Goal: Communication & Community: Answer question/provide support

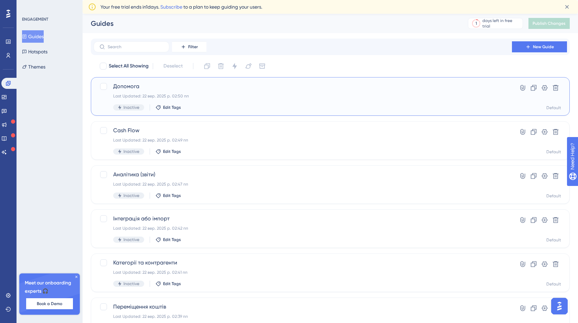
click at [222, 95] on div "Last Updated: 22 вер. 2025 р. 02:50 пп" at bounding box center [302, 96] width 379 height 6
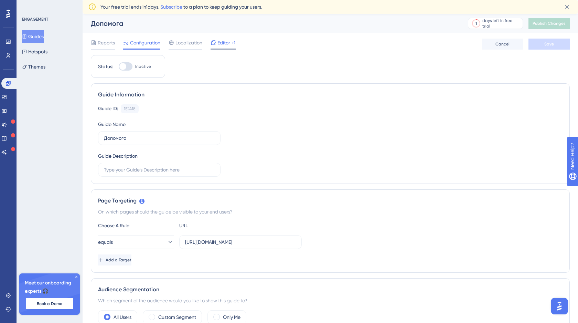
click at [224, 42] on span "Editor" at bounding box center [223, 43] width 13 height 8
click at [549, 24] on span "Publish Changes" at bounding box center [548, 24] width 33 height 6
click at [39, 41] on button "Guides" at bounding box center [33, 36] width 22 height 12
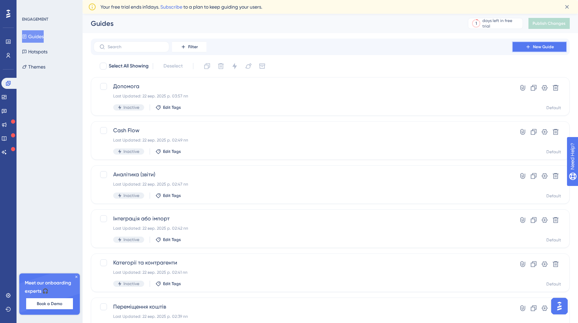
click at [530, 47] on icon at bounding box center [528, 47] width 6 height 6
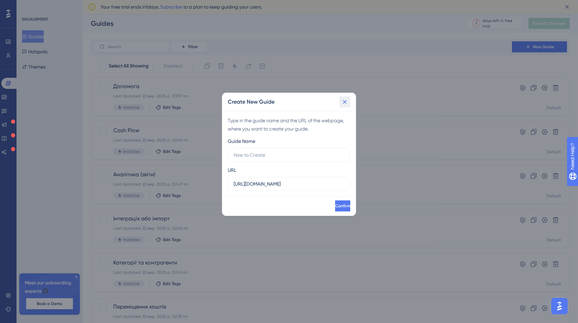
click at [343, 100] on icon at bounding box center [344, 101] width 7 height 7
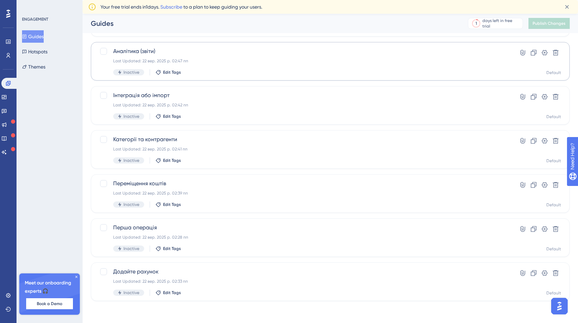
scroll to position [65, 0]
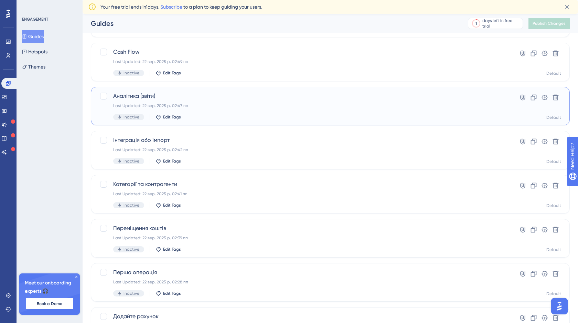
click at [224, 96] on span "Аналітика (звіти)" at bounding box center [302, 96] width 379 height 8
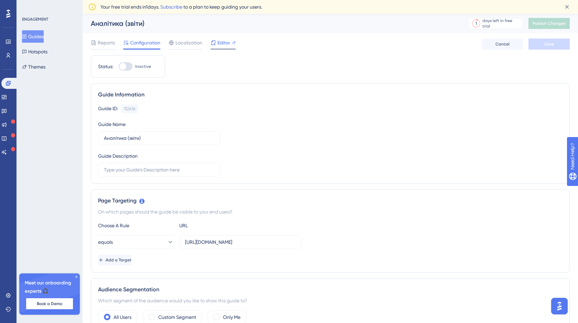
click at [222, 42] on span "Editor" at bounding box center [223, 43] width 13 height 8
click at [541, 25] on span "Publish Changes" at bounding box center [548, 24] width 33 height 6
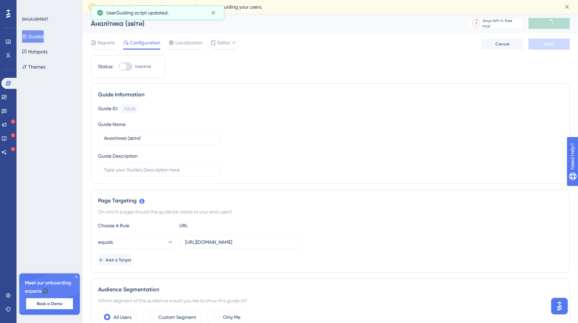
click at [44, 37] on button "Guides" at bounding box center [33, 36] width 22 height 12
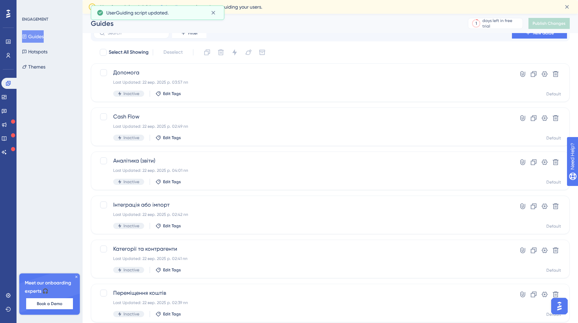
scroll to position [109, 0]
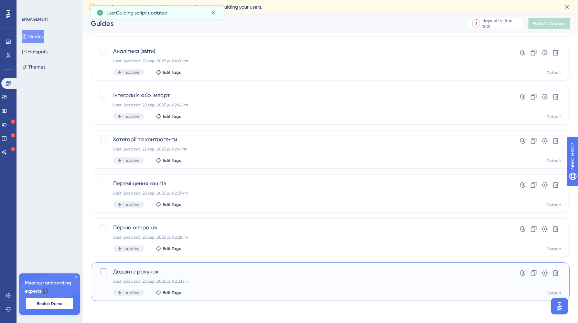
click at [104, 273] on div at bounding box center [103, 271] width 7 height 7
checkbox input "true"
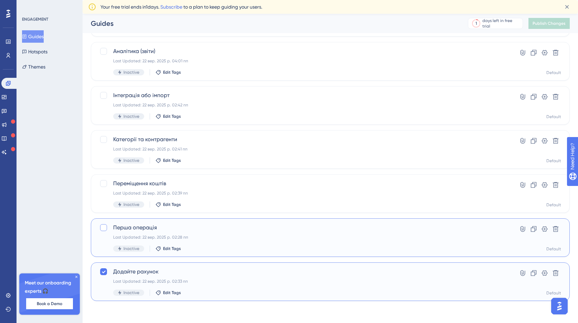
click at [101, 229] on div at bounding box center [103, 227] width 7 height 7
checkbox input "true"
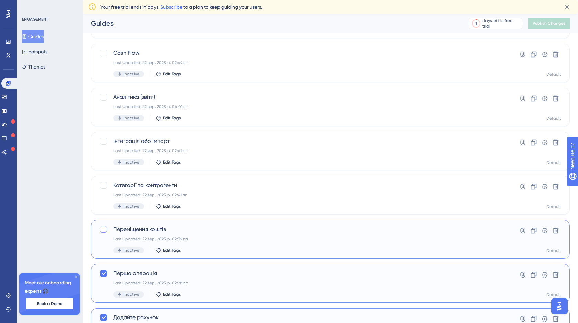
click at [103, 232] on div at bounding box center [103, 229] width 7 height 7
checkbox input "true"
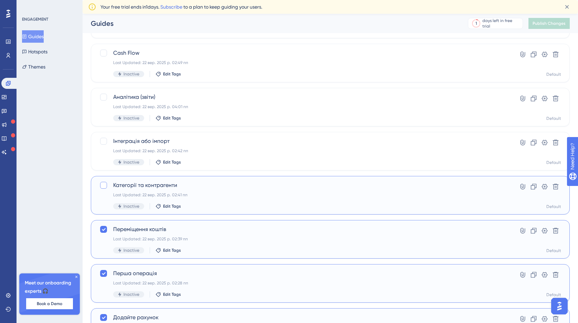
click at [102, 188] on div at bounding box center [103, 185] width 7 height 7
checkbox input "true"
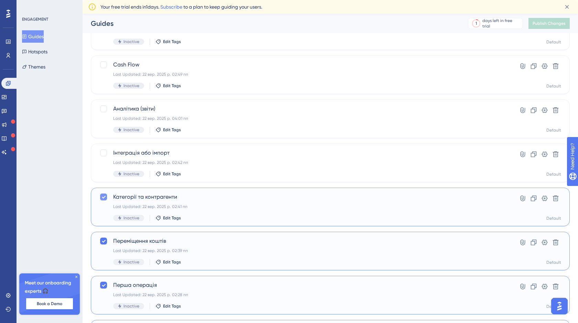
scroll to position [0, 0]
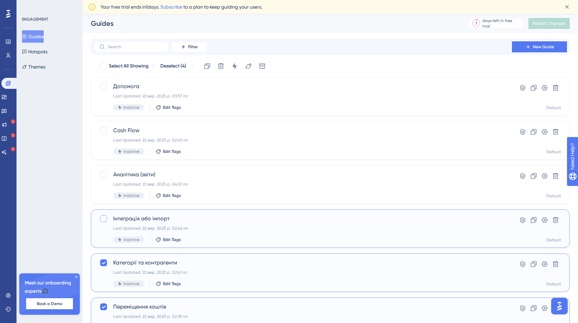
click at [104, 218] on div at bounding box center [103, 218] width 7 height 7
checkbox input "true"
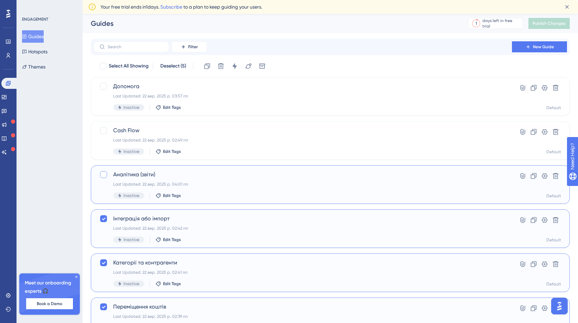
click at [103, 175] on div at bounding box center [103, 174] width 7 height 7
checkbox input "true"
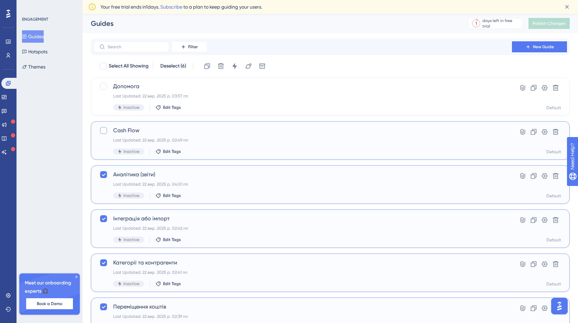
click at [101, 131] on div at bounding box center [103, 130] width 7 height 7
checkbox input "true"
click at [103, 92] on div "Допомога Last Updated: 22 вер. 2025 р. 03:57 пп Inactive Edit Tags" at bounding box center [295, 96] width 393 height 28
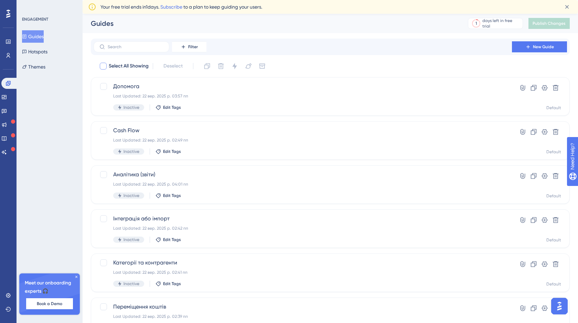
click at [100, 66] on div at bounding box center [103, 66] width 7 height 7
checkbox input "true"
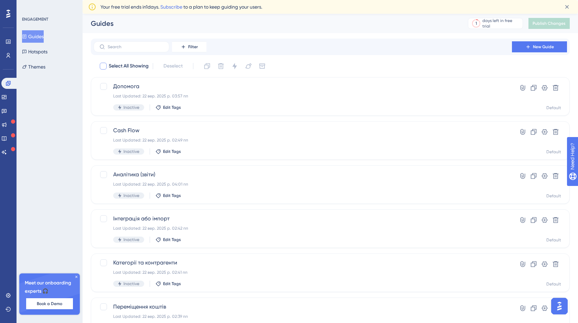
checkbox input "true"
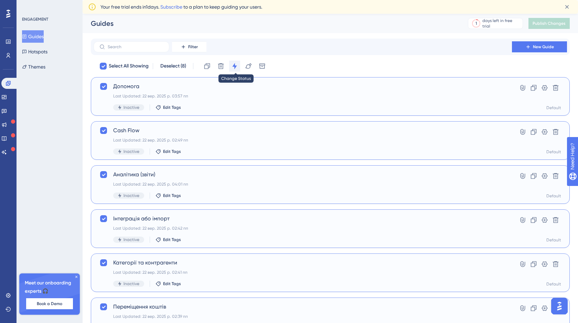
click at [234, 68] on icon at bounding box center [234, 66] width 7 height 7
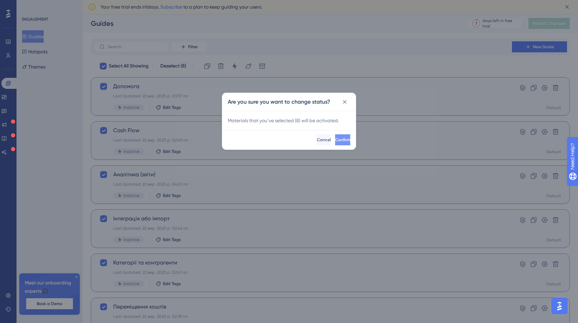
click at [335, 137] on span "Confirm" at bounding box center [342, 140] width 15 height 6
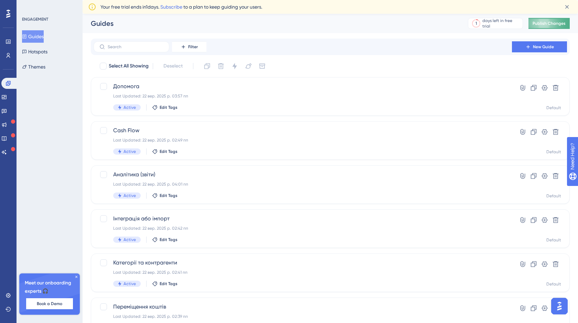
click at [540, 28] on button "Publish Changes" at bounding box center [548, 23] width 41 height 11
click at [100, 67] on div at bounding box center [103, 66] width 7 height 7
checkbox input "true"
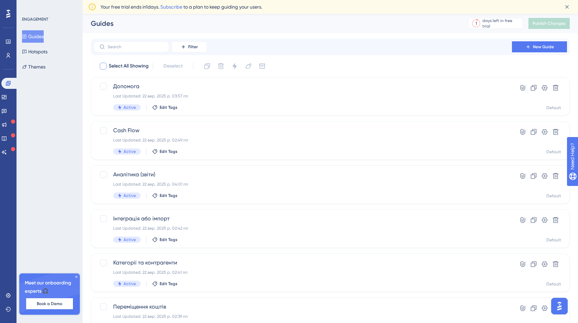
checkbox input "true"
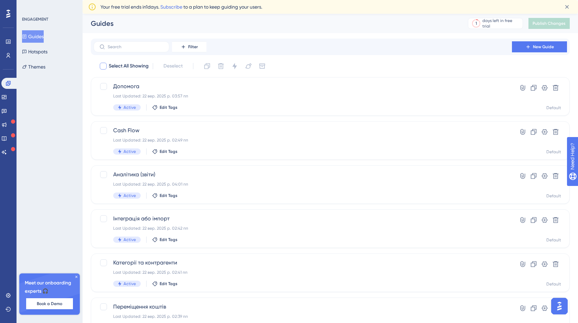
checkbox input "true"
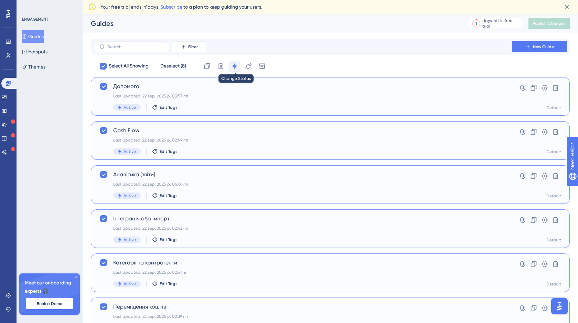
click at [234, 68] on icon at bounding box center [234, 66] width 7 height 7
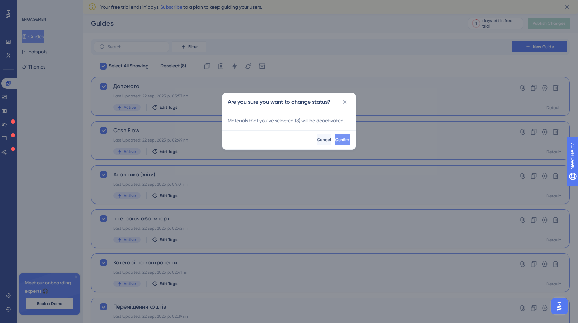
click at [337, 139] on span "Confirm" at bounding box center [342, 140] width 15 height 6
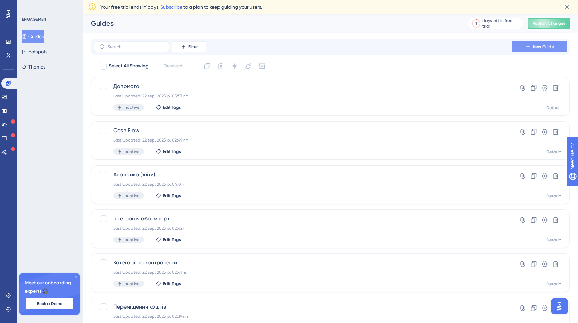
click at [531, 49] on button "New Guide" at bounding box center [539, 46] width 55 height 11
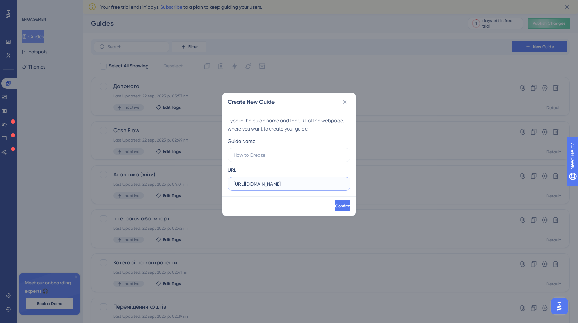
click at [290, 182] on input "http://stage.finmap.to" at bounding box center [289, 184] width 111 height 8
drag, startPoint x: 295, startPoint y: 184, endPoint x: 223, endPoint y: 184, distance: 71.6
click at [223, 184] on div "Type in the guide name and the URL of the webpage, where you want to create you…" at bounding box center [288, 153] width 133 height 85
paste input "http://stage.finmap.to/onboarding"
type input "http://stage.finmap.to/onboarding"
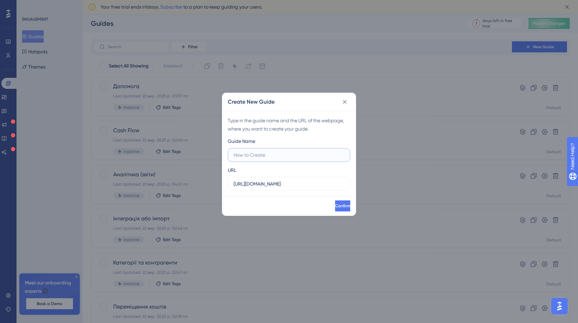
click at [248, 155] on input "text" at bounding box center [289, 155] width 111 height 8
type input "Спробую щоб були пункти і стрілочки"
click at [337, 206] on span "Confirm" at bounding box center [341, 206] width 15 height 6
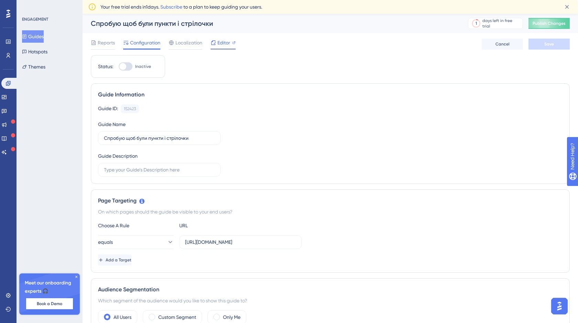
click at [218, 46] on span "Editor" at bounding box center [223, 43] width 13 height 8
click at [43, 39] on button "Guides" at bounding box center [33, 36] width 22 height 12
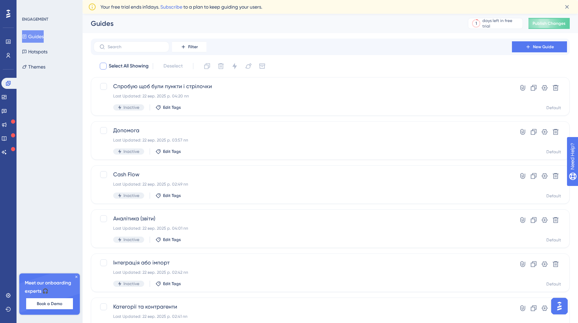
click at [105, 65] on div at bounding box center [103, 66] width 7 height 7
checkbox input "true"
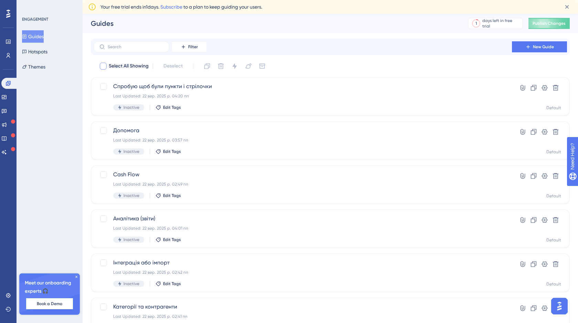
checkbox input "true"
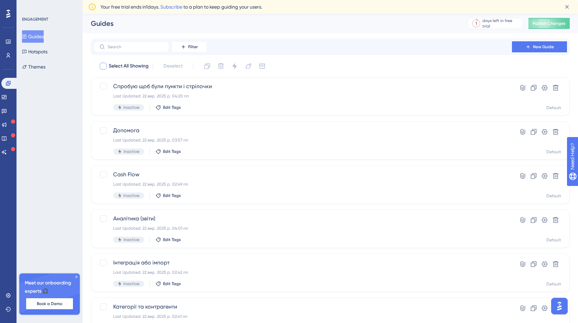
checkbox input "true"
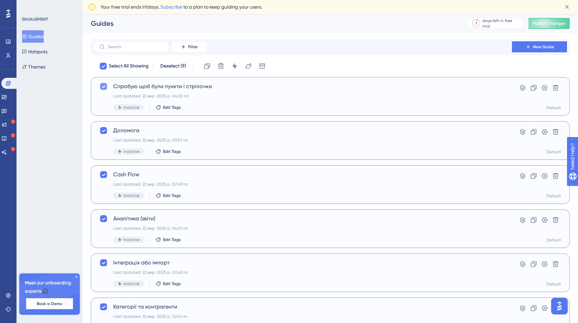
click at [101, 89] on div at bounding box center [103, 86] width 7 height 7
checkbox input "false"
click at [233, 67] on icon at bounding box center [234, 66] width 7 height 7
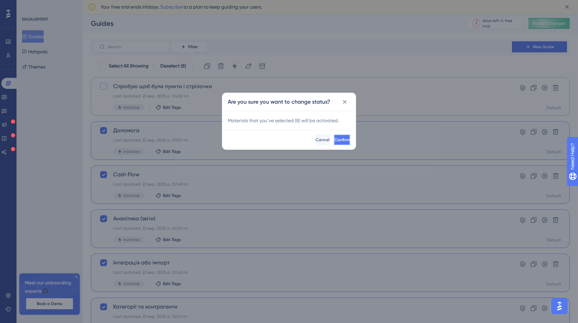
click at [334, 138] on span "Confirm" at bounding box center [341, 140] width 15 height 6
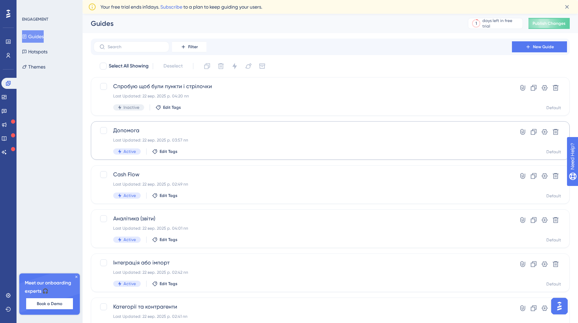
scroll to position [153, 0]
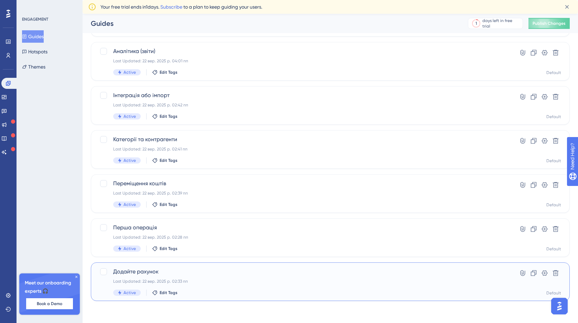
click at [213, 273] on span "Додайте рахунок" at bounding box center [302, 271] width 379 height 8
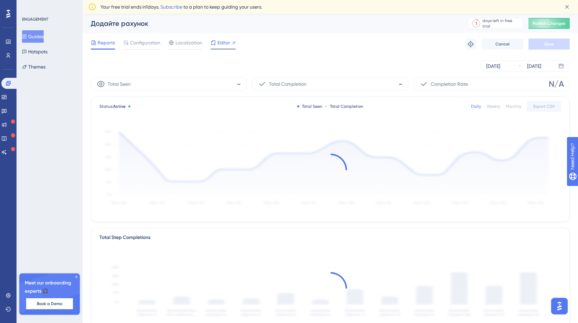
click at [224, 43] on span "Editor" at bounding box center [223, 43] width 13 height 8
click at [546, 24] on span "Publish Changes" at bounding box center [548, 24] width 33 height 6
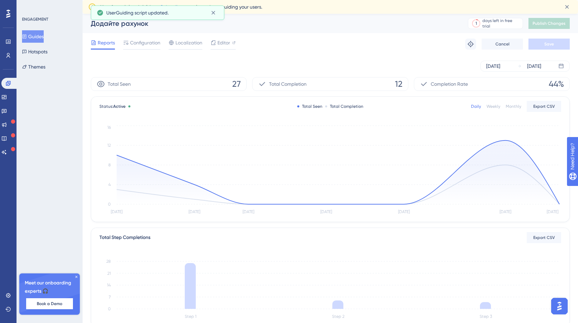
click at [35, 38] on button "Guides" at bounding box center [33, 36] width 22 height 12
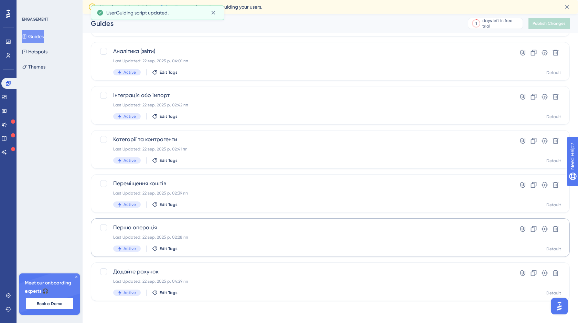
scroll to position [153, 0]
click at [212, 234] on div "Перша операція Last Updated: 22 вер. 2025 р. 02:28 пп Active Edit Tags" at bounding box center [302, 237] width 379 height 28
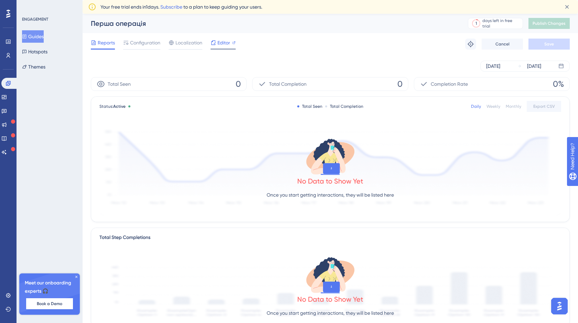
click at [224, 43] on span "Editor" at bounding box center [223, 43] width 13 height 8
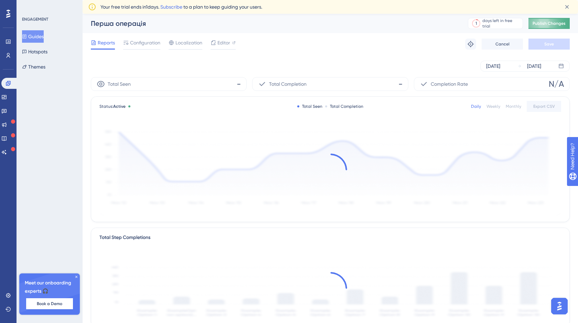
click at [553, 26] on span "Publish Changes" at bounding box center [548, 24] width 33 height 6
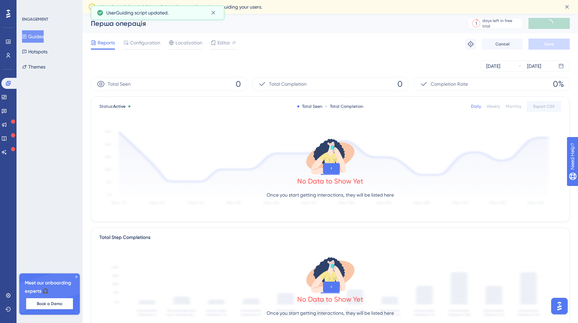
click at [42, 35] on button "Guides" at bounding box center [33, 36] width 22 height 12
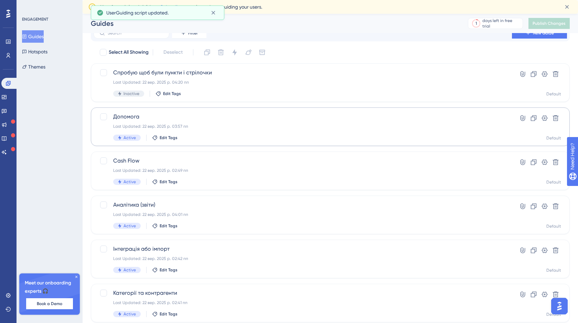
scroll to position [153, 0]
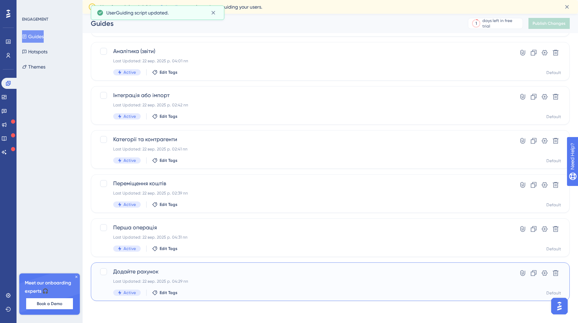
click at [206, 275] on span "Додайте рахунок" at bounding box center [302, 271] width 379 height 8
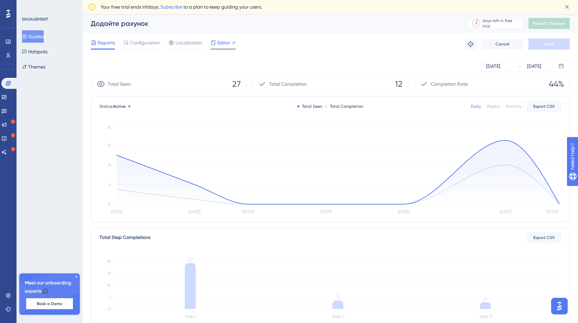
click at [224, 48] on div "Editor" at bounding box center [223, 44] width 25 height 11
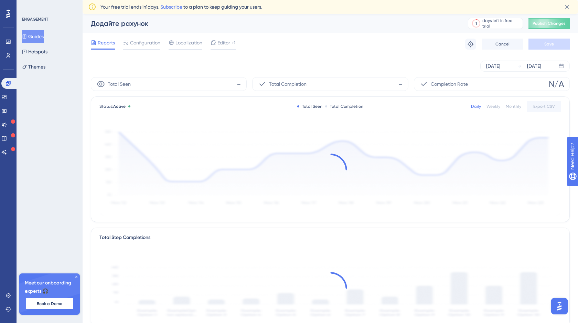
click at [27, 38] on icon at bounding box center [24, 36] width 5 height 5
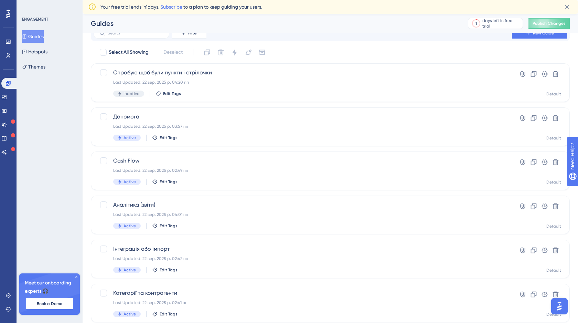
scroll to position [153, 0]
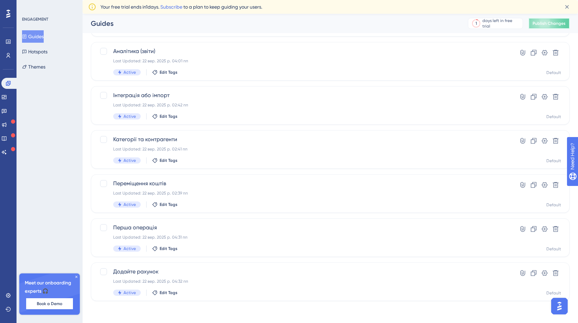
click at [549, 24] on span "Publish Changes" at bounding box center [548, 24] width 33 height 6
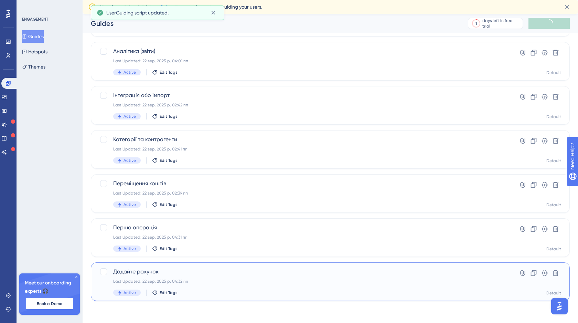
click at [313, 269] on span "Додайте рахунок" at bounding box center [302, 271] width 379 height 8
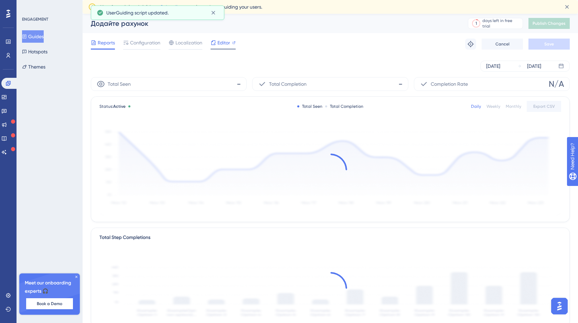
click at [228, 43] on span "Editor" at bounding box center [223, 43] width 13 height 8
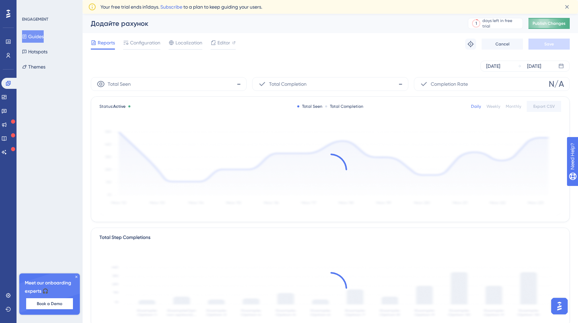
click at [551, 24] on span "Publish Changes" at bounding box center [548, 24] width 33 height 6
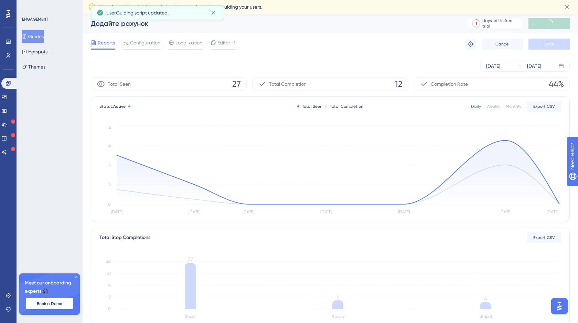
click at [43, 35] on button "Guides" at bounding box center [33, 36] width 22 height 12
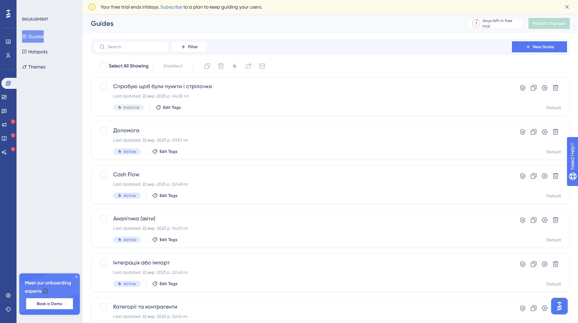
click at [557, 303] on img "Open AI Assistant Launcher" at bounding box center [559, 306] width 12 height 12
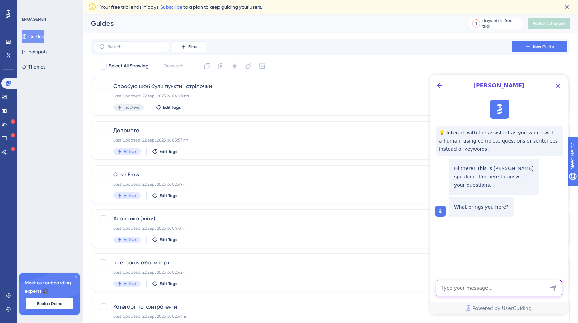
click at [463, 289] on textarea "AI Assistant Text Input" at bounding box center [498, 288] width 127 height 17
paste textarea "Connect the live team"
type textarea "Connect the live team"
click at [552, 287] on icon "Send Message" at bounding box center [553, 288] width 6 height 6
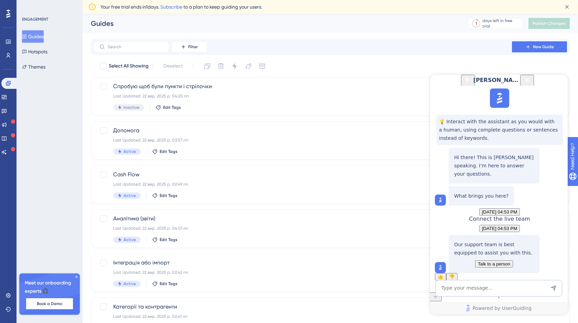
scroll to position [53, 0]
click at [489, 260] on button "Talk to a person" at bounding box center [494, 263] width 38 height 7
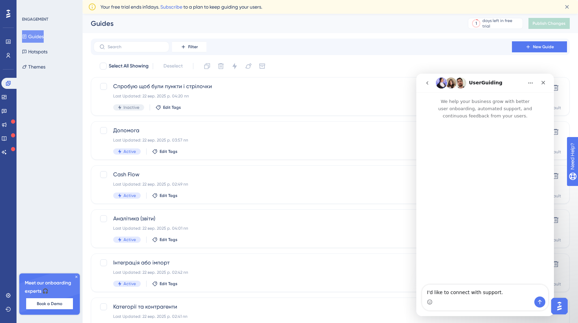
scroll to position [0, 0]
drag, startPoint x: 499, startPoint y: 291, endPoint x: 427, endPoint y: 292, distance: 72.9
click at [427, 292] on textarea "I'd like to connect with support." at bounding box center [485, 290] width 126 height 12
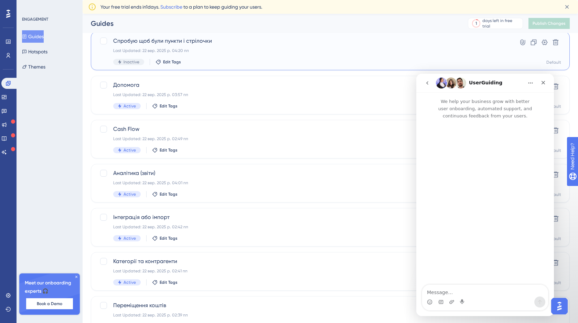
click at [281, 61] on div "Inactive Edit Tags" at bounding box center [302, 62] width 379 height 6
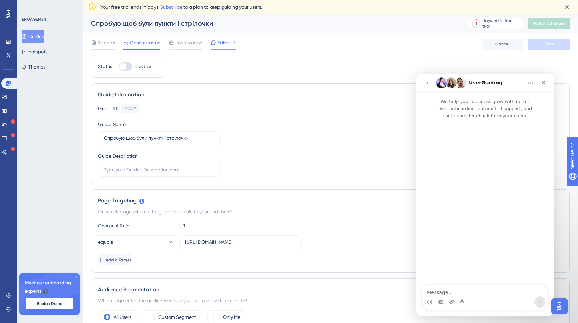
click at [220, 43] on span "Editor" at bounding box center [223, 43] width 13 height 8
click at [449, 292] on textarea "Message…" at bounding box center [485, 290] width 126 height 12
paste textarea "← | →"
click at [427, 292] on textarea "← | →" at bounding box center [485, 290] width 126 height 12
paste textarea "Hi, could you please tell me if I can replace the button labels "Previous" and …"
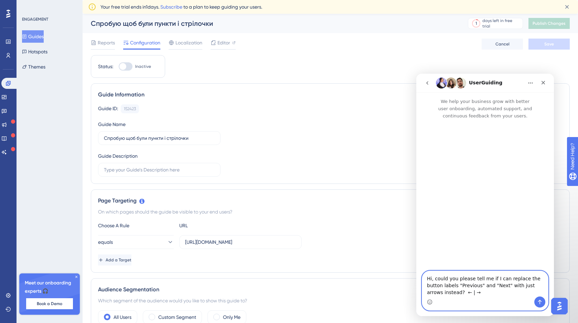
click at [472, 290] on textarea "Hi, could you please tell me if I can replace the button labels "Previous" and …" at bounding box center [485, 283] width 126 height 25
type textarea "Hi, could you please tell me if I can replace the button labels "Previous" and …"
click at [540, 301] on icon "Send a message…" at bounding box center [540, 302] width 6 height 6
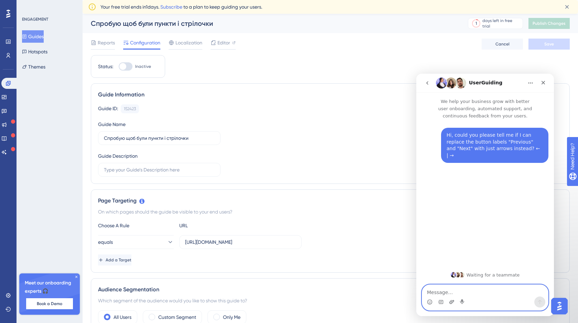
click at [451, 301] on icon "Upload attachment" at bounding box center [451, 302] width 5 height 4
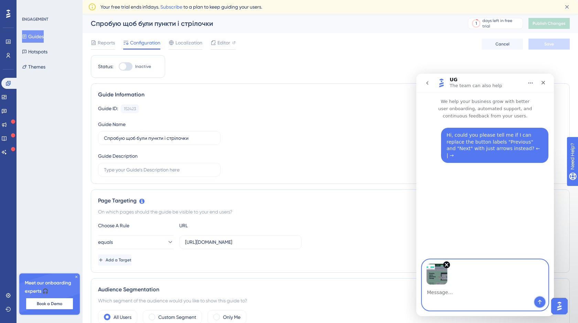
click at [537, 300] on icon "Send a message…" at bounding box center [540, 302] width 6 height 6
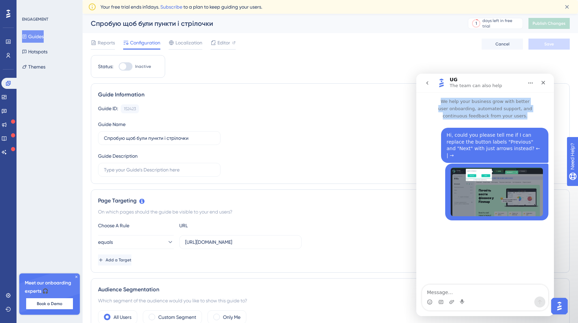
drag, startPoint x: 525, startPoint y: 116, endPoint x: 443, endPoint y: 101, distance: 83.2
click at [443, 101] on p "We help your business grow with better user onboarding, automated support, and …" at bounding box center [485, 105] width 138 height 27
copy p "We help your business grow with better user onboarding, automated support, and …"
click at [446, 116] on p "We help your business grow with better user onboarding, automated support, and …" at bounding box center [485, 105] width 138 height 27
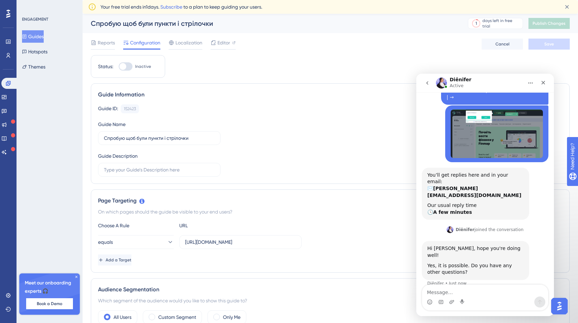
scroll to position [67, 0]
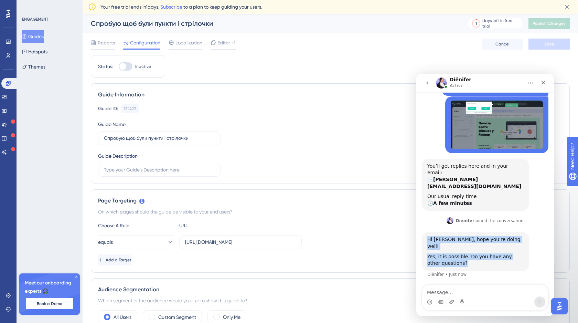
drag, startPoint x: 454, startPoint y: 236, endPoint x: 425, endPoint y: 219, distance: 33.9
click at [425, 232] on div "Hi Anna, hope you're doing well! Yes, it is possible. Do you have any other que…" at bounding box center [475, 251] width 107 height 39
copy div "Hi Anna, hope you're doing well! Yes, it is possible. Do you have any other que…"
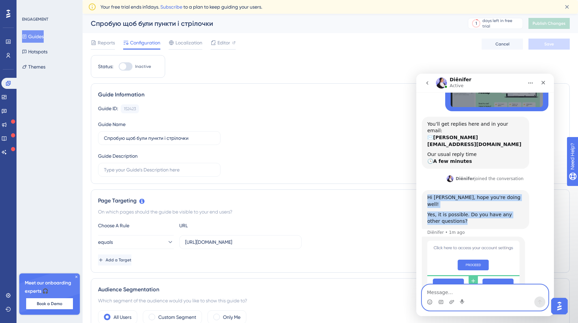
click at [438, 291] on textarea "Message…" at bounding box center [485, 290] width 126 height 12
paste textarea "No more questions for today. I’ll update it to use arrows, show it to the stake…"
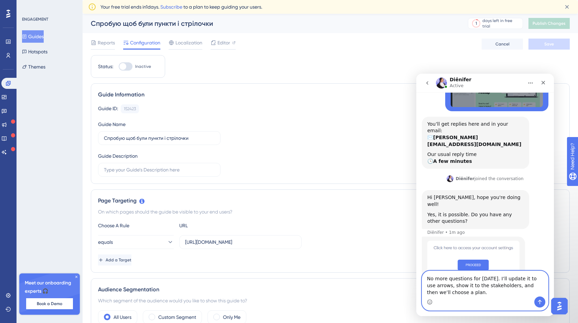
scroll to position [123, 0]
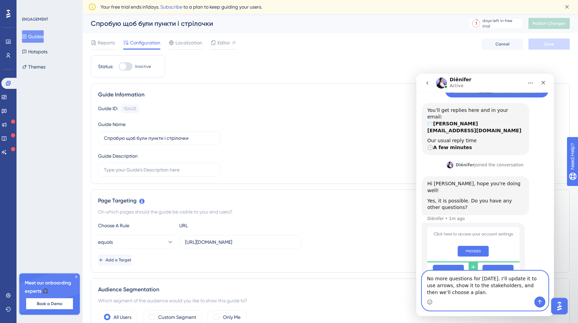
type textarea "No more questions for today. I’ll update it to use arrows, show it to the stake…"
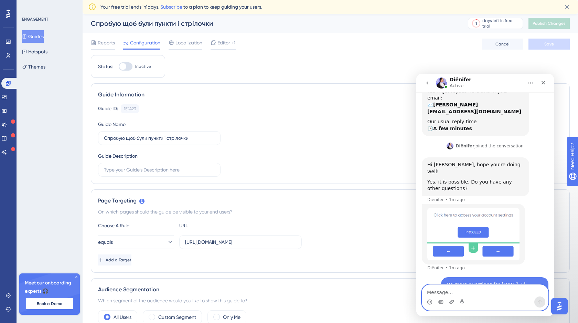
scroll to position [143, 0]
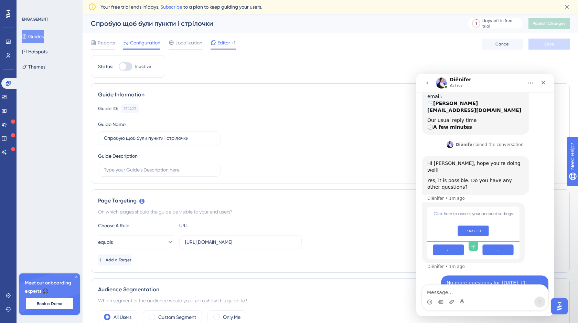
click at [225, 43] on span "Editor" at bounding box center [223, 43] width 13 height 8
click at [432, 291] on textarea "Message…" at bounding box center [485, 290] width 126 height 12
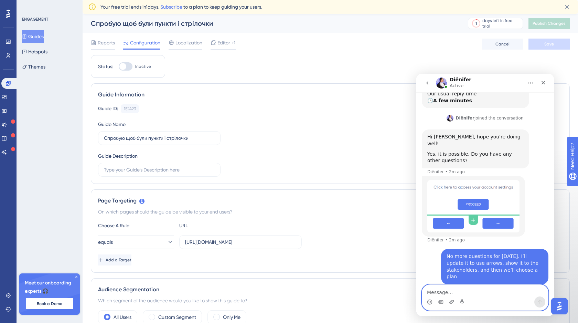
paste textarea "No more questions for today. I’ll update it to use arrows, show it to the stake…"
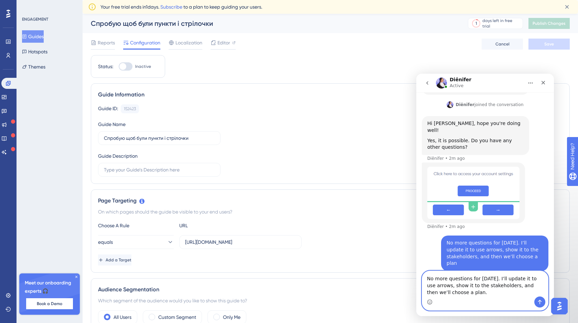
scroll to position [183, 0]
type textarea "No more questions for today. I’ll update it to use arrows, show it to the stake…"
drag, startPoint x: 460, startPoint y: 289, endPoint x: 424, endPoint y: 277, distance: 37.4
click at [424, 277] on textarea "No more questions for today. I’ll update it to use arrows, show it to the stake…" at bounding box center [485, 283] width 126 height 25
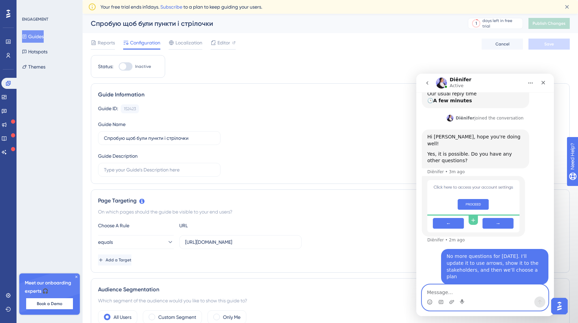
paste textarea "Oh, how did you do that? Could you please show me where exactly this setting is?"
type textarea "Oh, how did you do that? Could you please show me where exactly this setting is?"
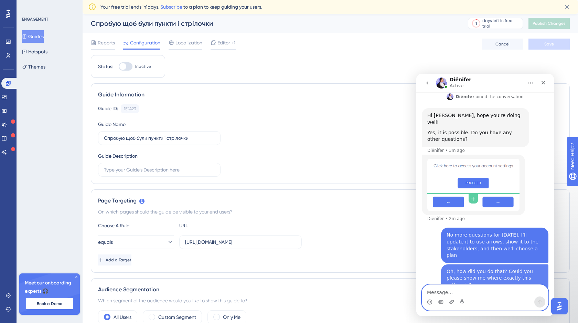
scroll to position [192, 0]
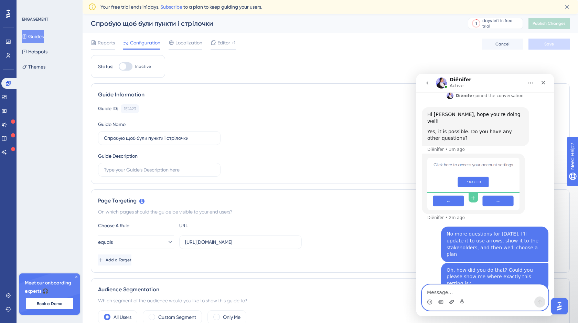
click at [451, 302] on icon "Upload attachment" at bounding box center [452, 302] width 6 height 6
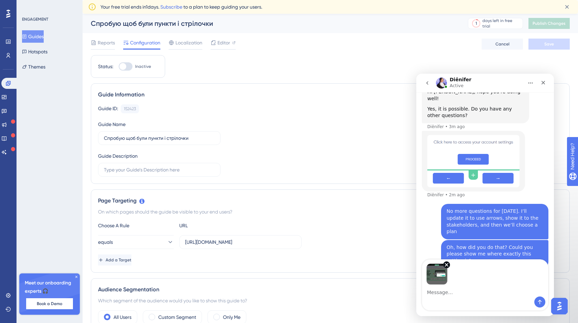
scroll to position [217, 0]
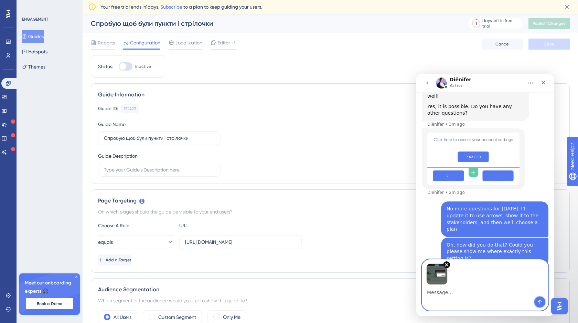
click at [540, 300] on icon "Send a message…" at bounding box center [540, 302] width 4 height 4
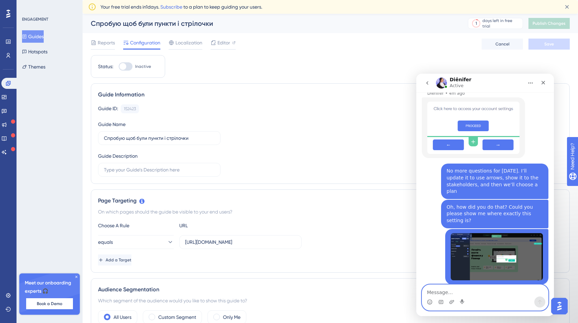
scroll to position [259, 0]
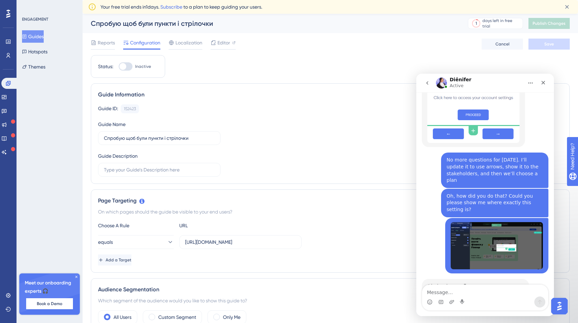
drag, startPoint x: 494, startPoint y: 264, endPoint x: 428, endPoint y: 255, distance: 67.0
click at [428, 293] on div "Sure! Just double-click the button and change the text as you prefer." at bounding box center [475, 299] width 96 height 13
copy div "Sure! Just double-click the button and change the text as you prefer."
click at [448, 293] on textarea "Message…" at bounding box center [485, 290] width 126 height 12
paste textarea "Ohhh that simple, thank you!"
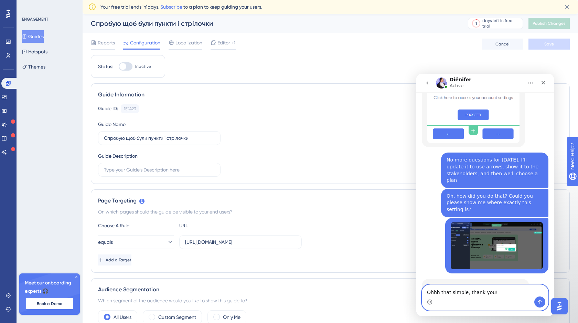
type textarea "Ohhh that simple, thank you!"
click at [540, 302] on icon "Send a message…" at bounding box center [540, 302] width 6 height 6
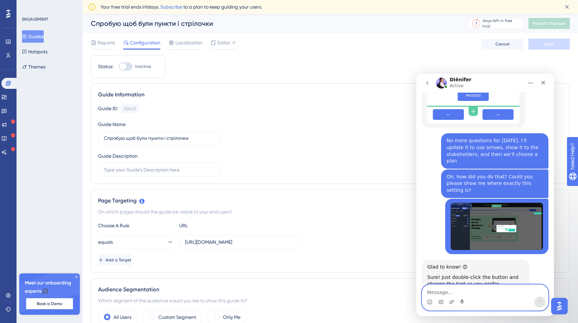
scroll to position [280, 0]
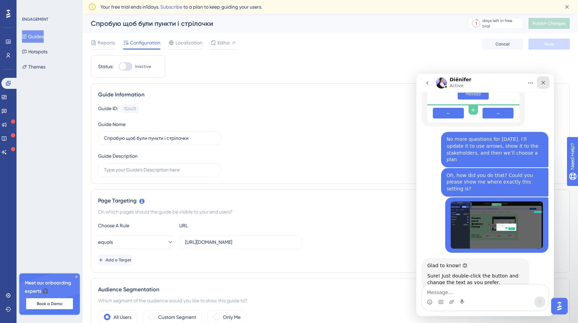
click at [543, 84] on icon "Close" at bounding box center [543, 83] width 6 height 6
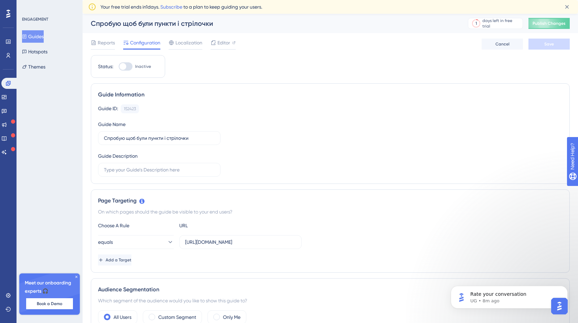
scroll to position [0, 0]
click at [36, 36] on button "Guides" at bounding box center [33, 36] width 22 height 12
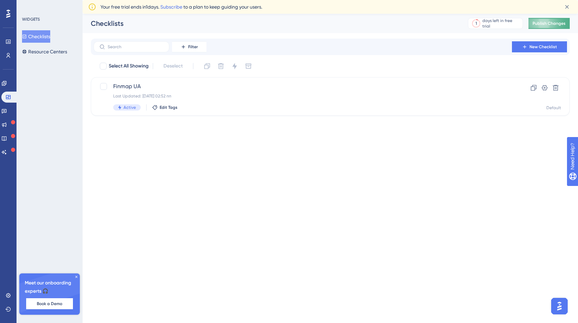
click at [550, 23] on span "Publish Changes" at bounding box center [548, 24] width 33 height 6
click at [202, 89] on span "Finmap UA" at bounding box center [302, 86] width 379 height 8
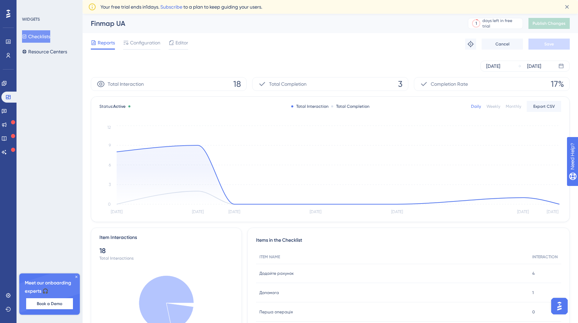
click at [49, 35] on button "Checklists" at bounding box center [36, 36] width 28 height 12
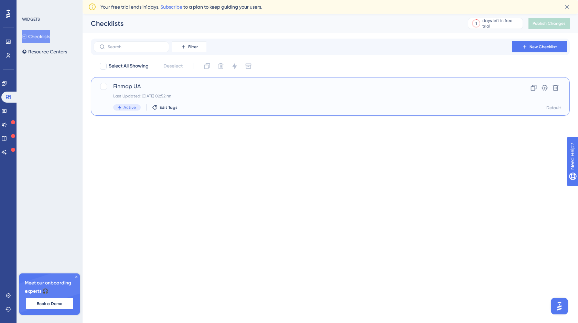
click at [126, 107] on span "Active" at bounding box center [129, 108] width 12 height 6
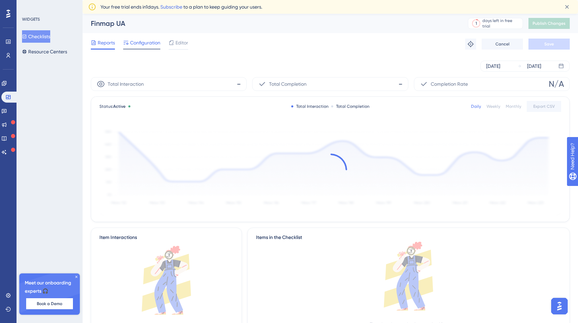
click at [150, 39] on span "Configuration" at bounding box center [145, 43] width 30 height 8
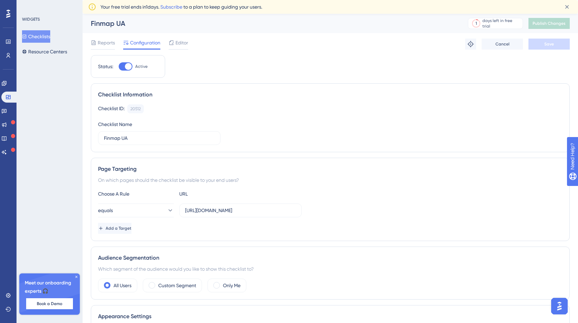
click at [121, 66] on div at bounding box center [126, 66] width 14 height 8
click at [119, 66] on input "Active" at bounding box center [118, 66] width 0 height 0
checkbox input "false"
click at [552, 46] on span "Save" at bounding box center [549, 44] width 10 height 6
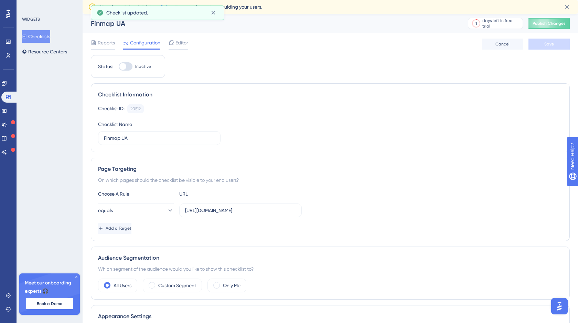
click at [50, 36] on button "Checklists" at bounding box center [36, 36] width 28 height 12
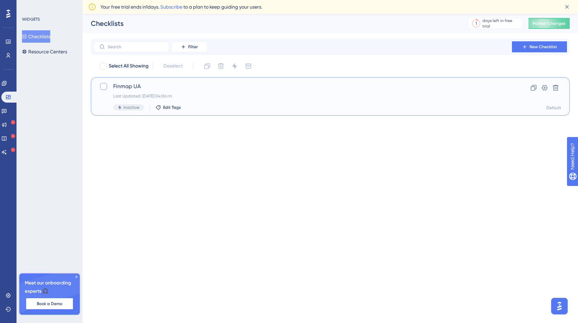
click at [103, 87] on div at bounding box center [103, 86] width 7 height 7
checkbox input "true"
click at [232, 67] on icon at bounding box center [234, 66] width 7 height 7
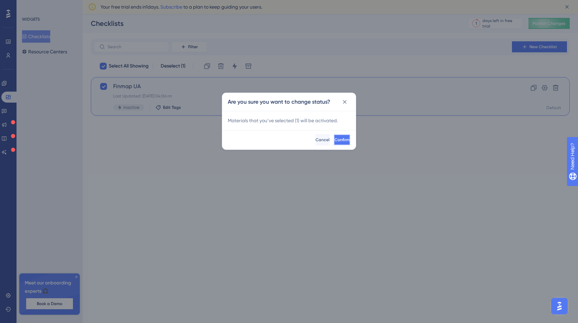
click at [334, 136] on button "Confirm" at bounding box center [342, 139] width 17 height 11
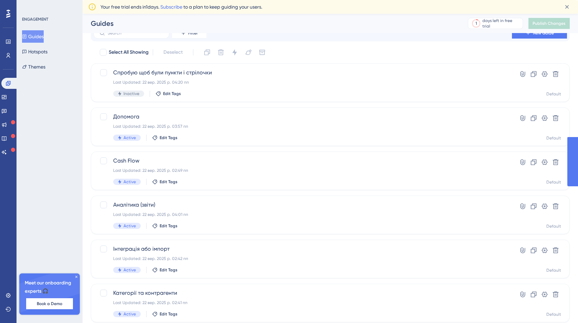
scroll to position [153, 0]
